Goal: Find contact information: Find contact information

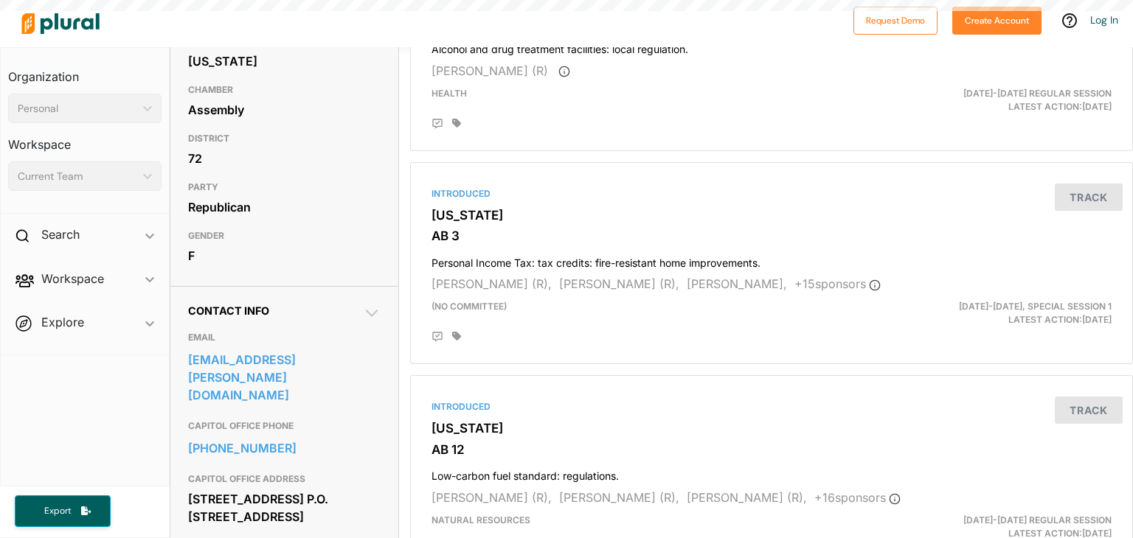
scroll to position [221, 0]
click at [192, 367] on link "[EMAIL_ADDRESS][PERSON_NAME][DOMAIN_NAME]" at bounding box center [284, 378] width 193 height 58
click at [376, 318] on icon at bounding box center [372, 314] width 18 height 18
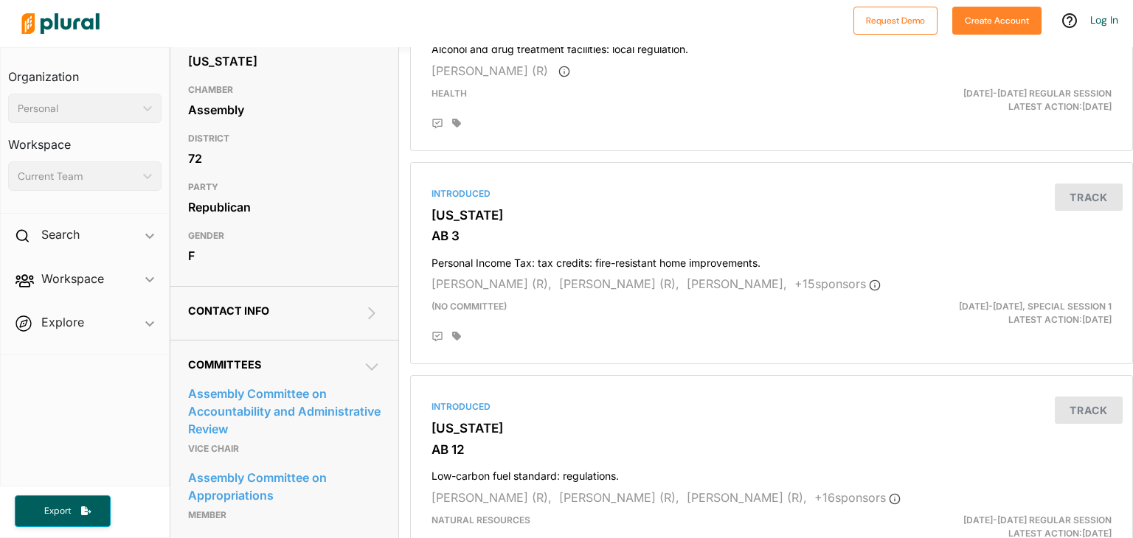
click at [372, 313] on icon at bounding box center [371, 314] width 7 height 13
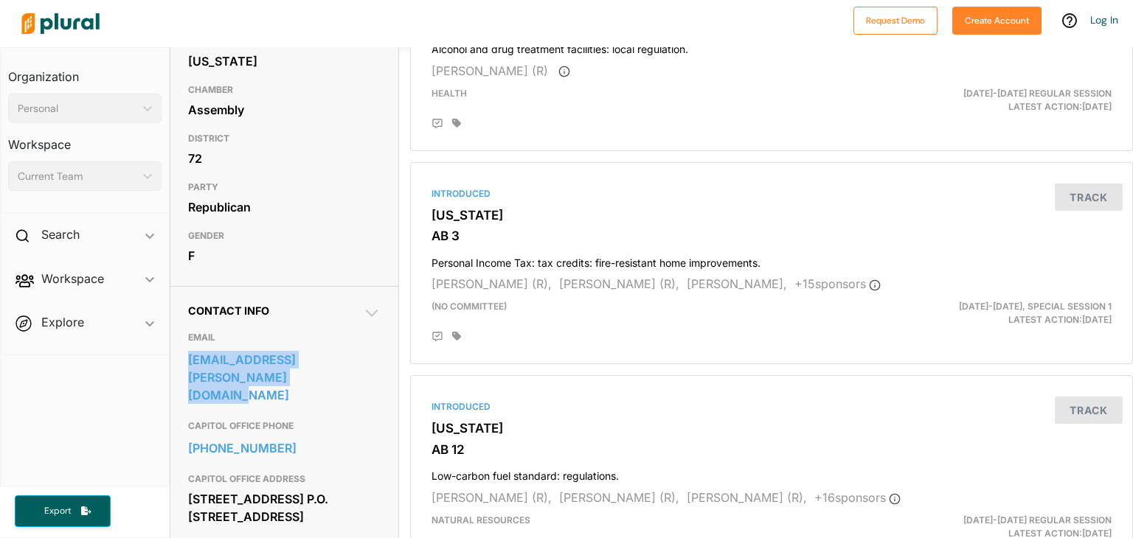
drag, startPoint x: 181, startPoint y: 359, endPoint x: 249, endPoint y: 390, distance: 75.3
click at [249, 390] on div "Contact Info EMAIL [EMAIL_ADDRESS][PERSON_NAME][DOMAIN_NAME] CAPITOL OFFICE PHO…" at bounding box center [284, 483] width 229 height 395
copy link "[EMAIL_ADDRESS][PERSON_NAME][DOMAIN_NAME]"
